Goal: Check status: Check status

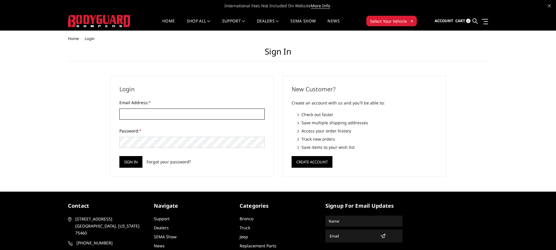
click at [209, 114] on input "Email Address: *" at bounding box center [191, 114] width 145 height 11
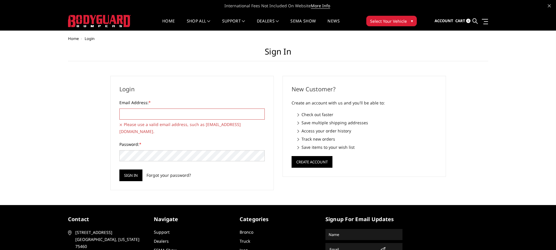
type input "[EMAIL_ADDRESS][DOMAIN_NAME]"
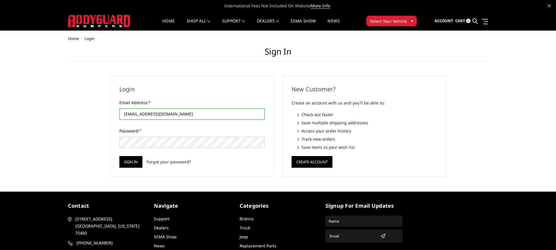
click at [119, 156] on input "Sign in" at bounding box center [130, 162] width 23 height 12
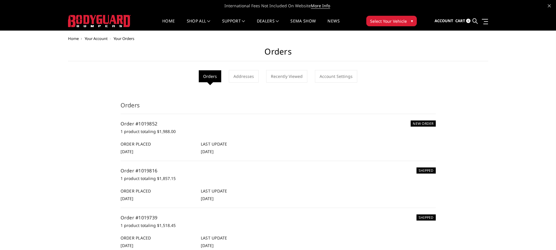
click at [428, 171] on h6 "SHIPPED" at bounding box center [426, 171] width 19 height 6
click at [145, 169] on link "Order #1019816" at bounding box center [139, 171] width 37 height 6
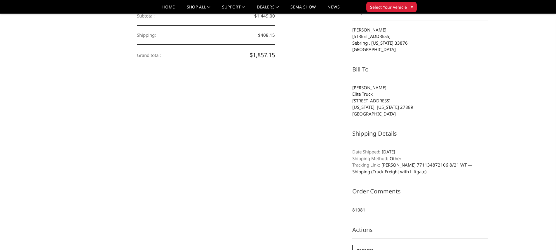
scroll to position [168, 0]
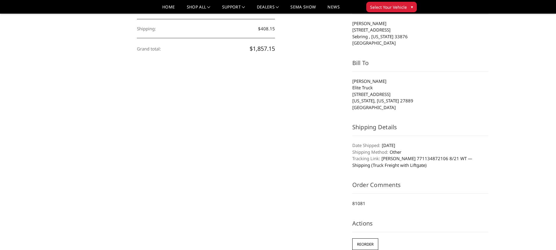
click at [358, 205] on p "81081" at bounding box center [420, 203] width 136 height 7
copy p "81081"
